Goal: Information Seeking & Learning: Learn about a topic

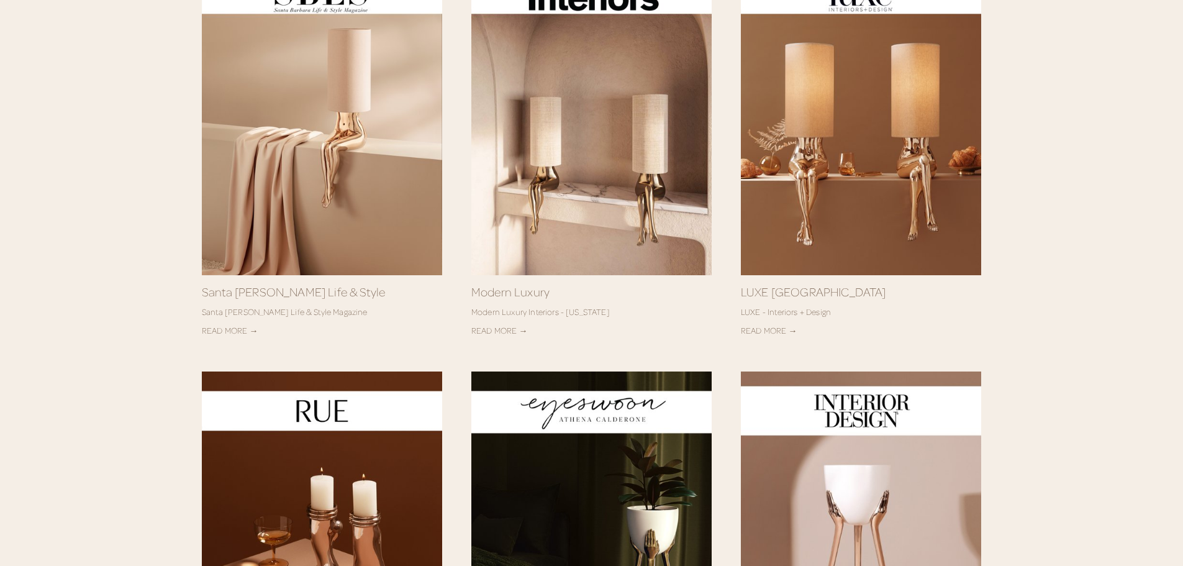
scroll to position [373, 0]
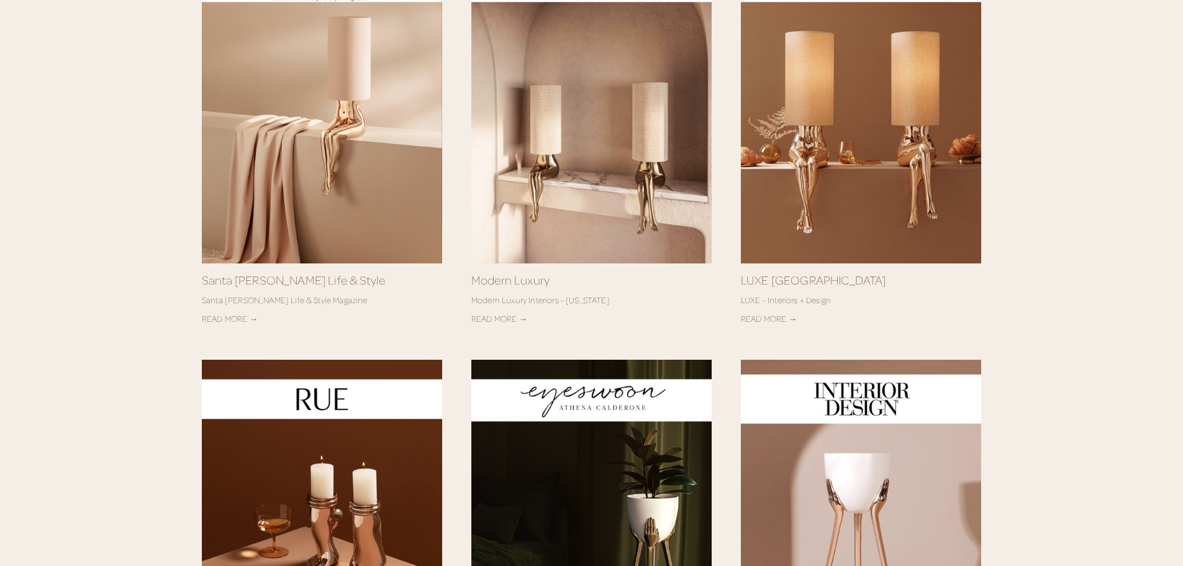
click at [237, 317] on link "READ MORE →" at bounding box center [230, 318] width 57 height 11
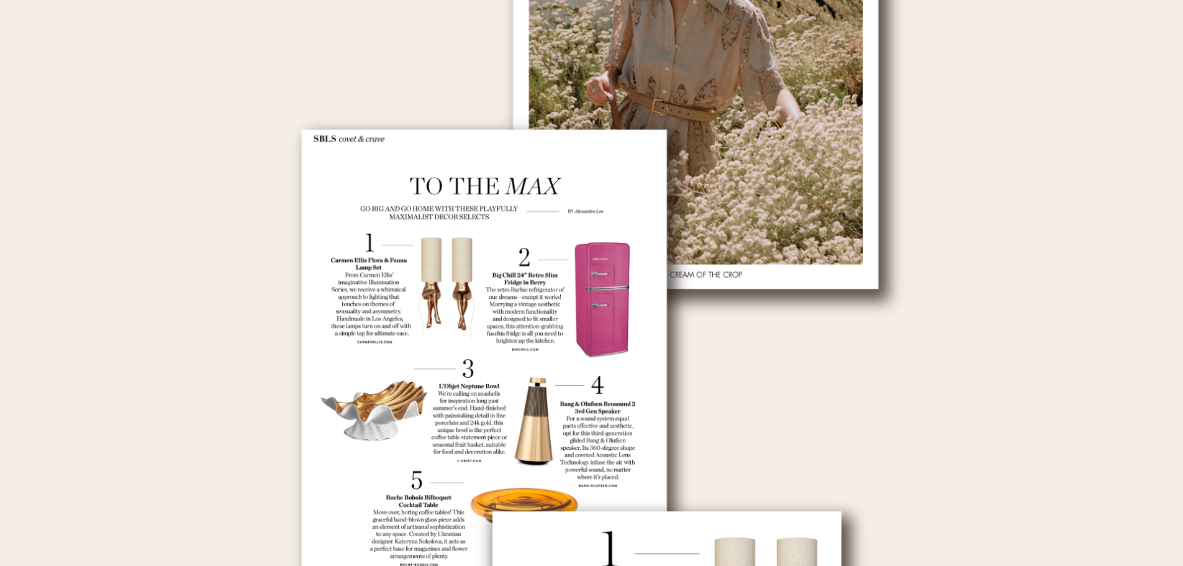
scroll to position [248, 0]
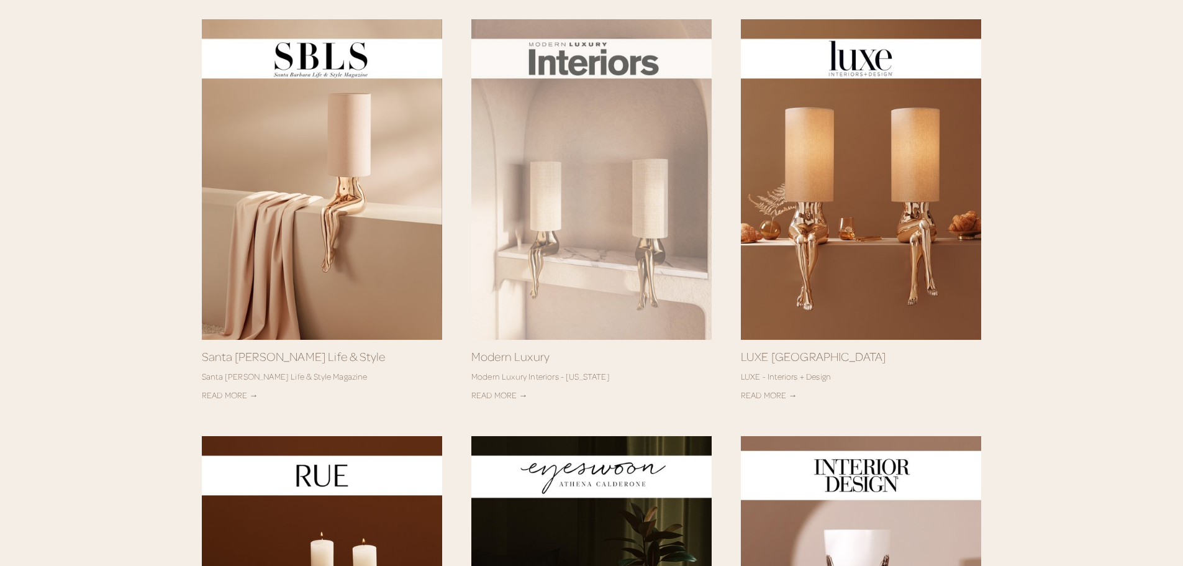
scroll to position [311, 0]
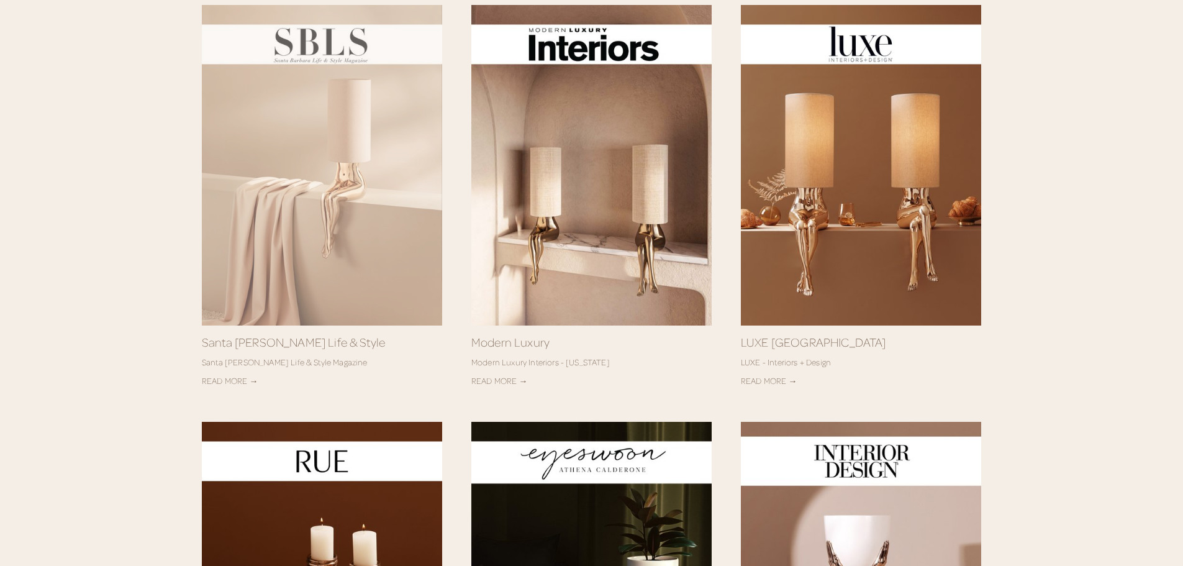
click at [327, 186] on img at bounding box center [322, 165] width 240 height 330
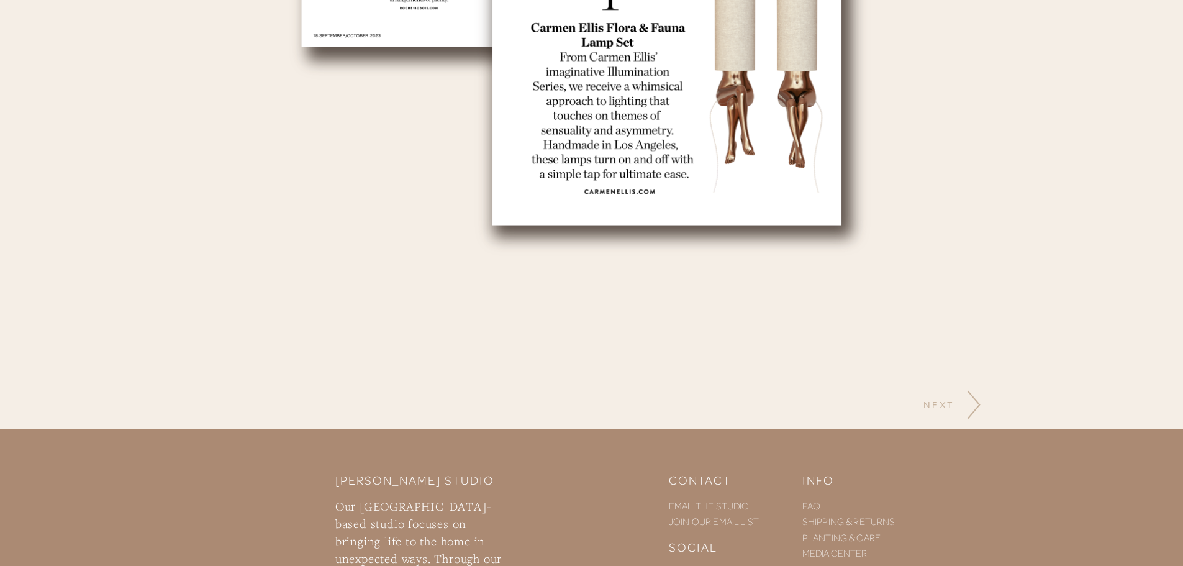
scroll to position [1078, 0]
